Goal: Obtain resource: Obtain resource

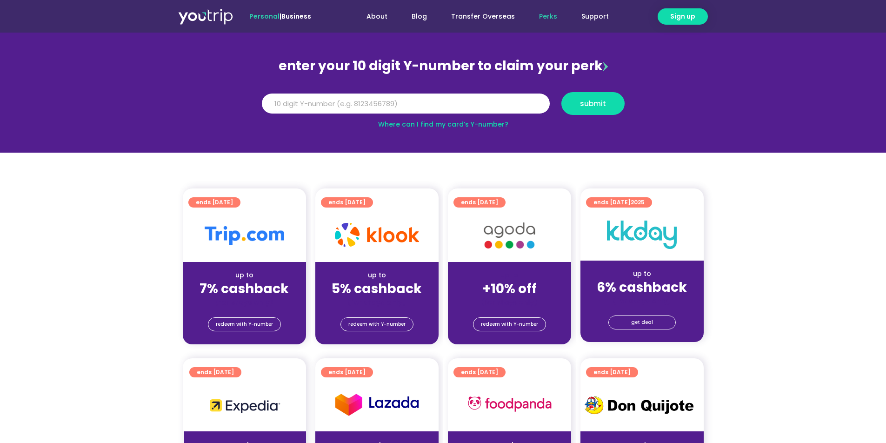
scroll to position [79, 0]
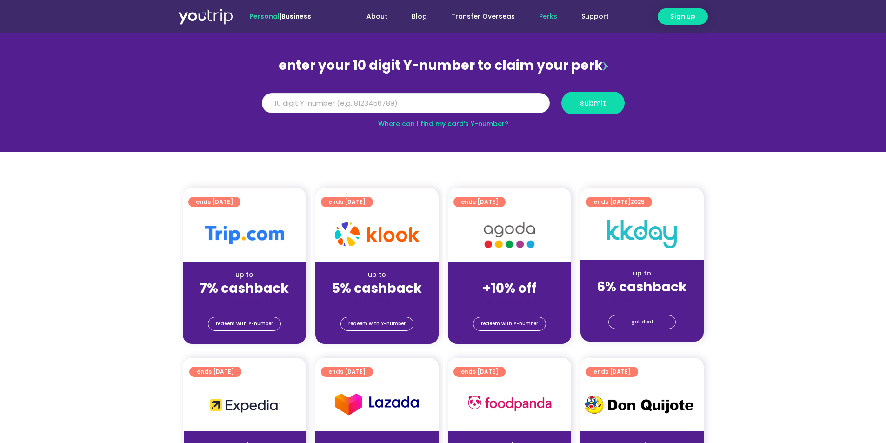
click at [368, 105] on input "Y Number" at bounding box center [406, 103] width 288 height 20
type input "9"
type input "8179759011"
click at [584, 107] on span "submit" at bounding box center [593, 103] width 26 height 7
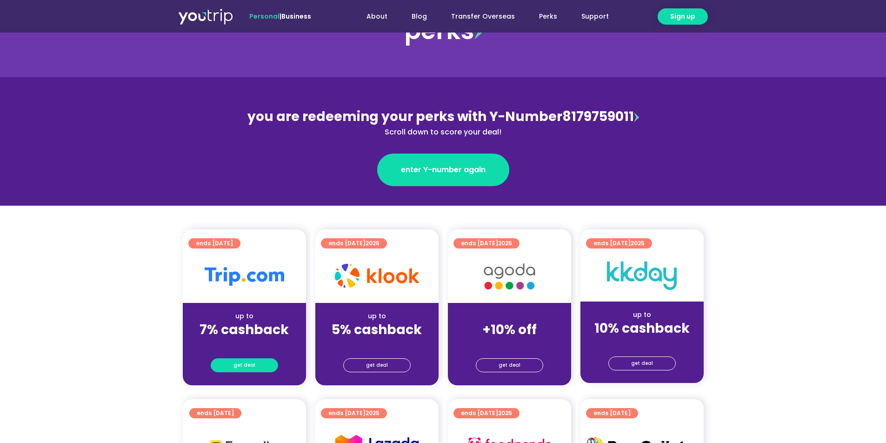
click at [245, 364] on span "get deal" at bounding box center [244, 365] width 22 height 13
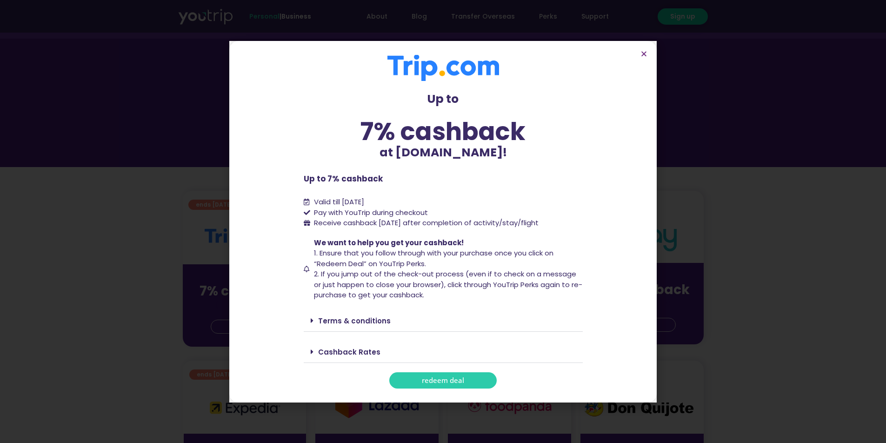
click at [313, 354] on div "Cashback Rates" at bounding box center [443, 352] width 279 height 22
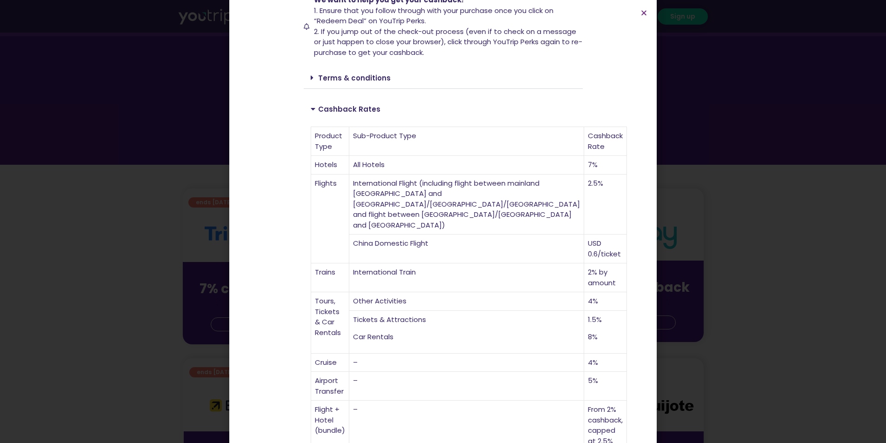
scroll to position [208, 0]
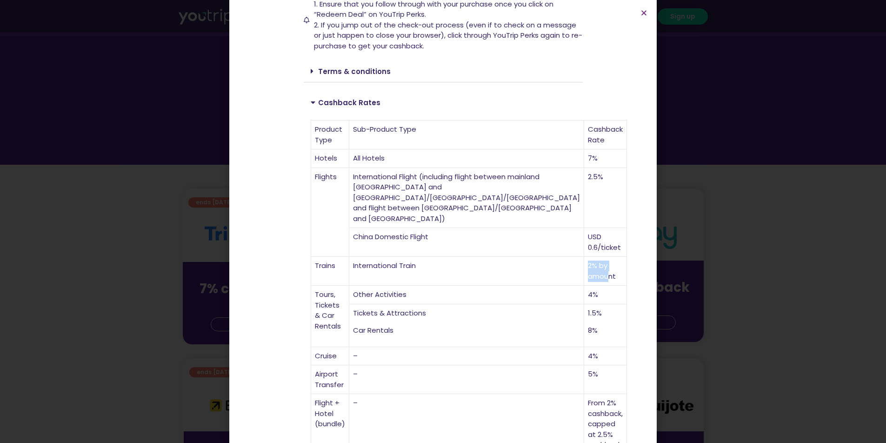
drag, startPoint x: 523, startPoint y: 246, endPoint x: 537, endPoint y: 247, distance: 14.0
click at [537, 257] on tr "Trains International Train 2% by amount" at bounding box center [469, 271] width 316 height 29
drag, startPoint x: 537, startPoint y: 247, endPoint x: 478, endPoint y: 253, distance: 59.3
click at [584, 257] on td "2% by amount" at bounding box center [605, 271] width 43 height 29
drag, startPoint x: 459, startPoint y: 253, endPoint x: 406, endPoint y: 253, distance: 52.6
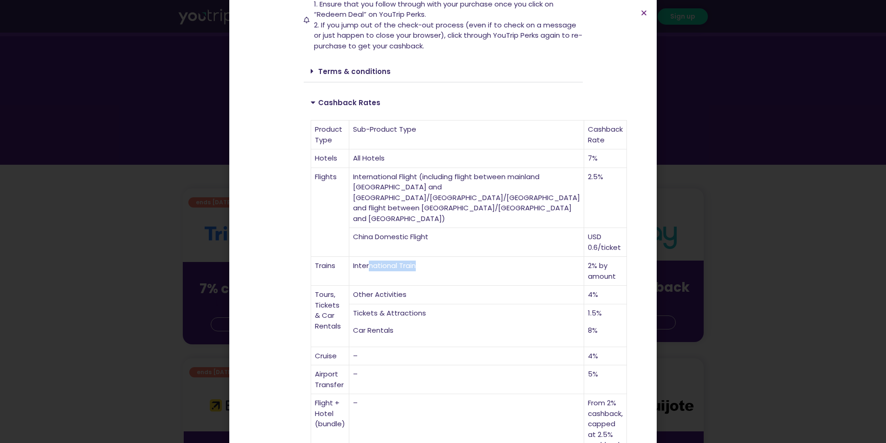
click at [406, 257] on td "International Train" at bounding box center [466, 271] width 235 height 29
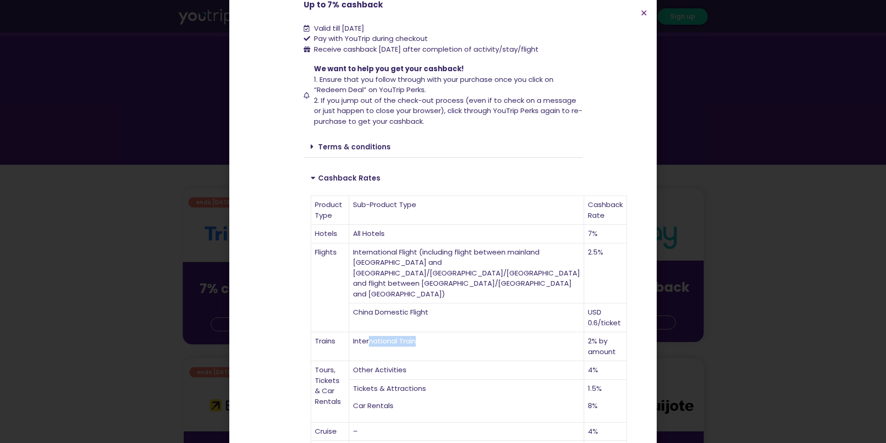
scroll to position [145, 0]
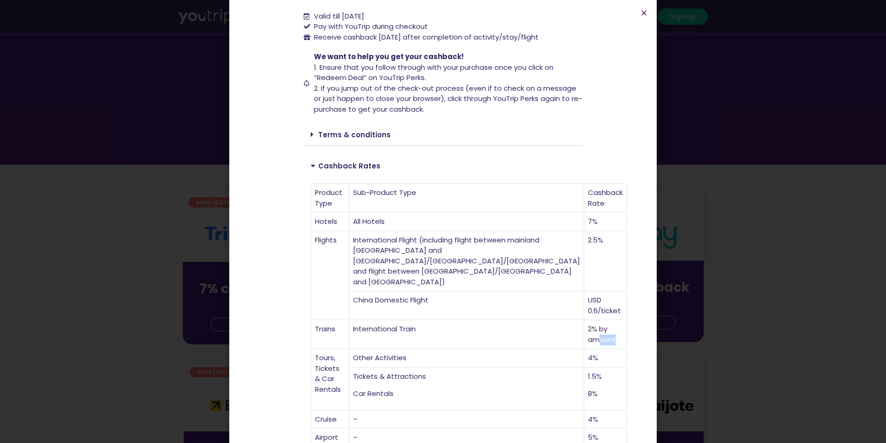
drag, startPoint x: 546, startPoint y: 311, endPoint x: 525, endPoint y: 311, distance: 21.4
click at [584, 320] on td "2% by amount" at bounding box center [605, 334] width 43 height 29
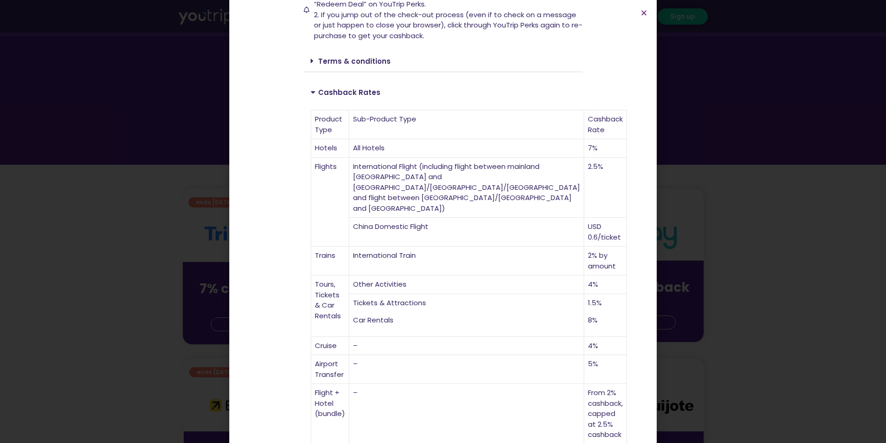
scroll to position [218, 0]
click at [461, 411] on div "Up to 7% cashback at [DOMAIN_NAME]! Up to 7% cashback at [DOMAIN_NAME]! Up to 7…" at bounding box center [443, 142] width 279 height 692
